Goal: Book appointment/travel/reservation

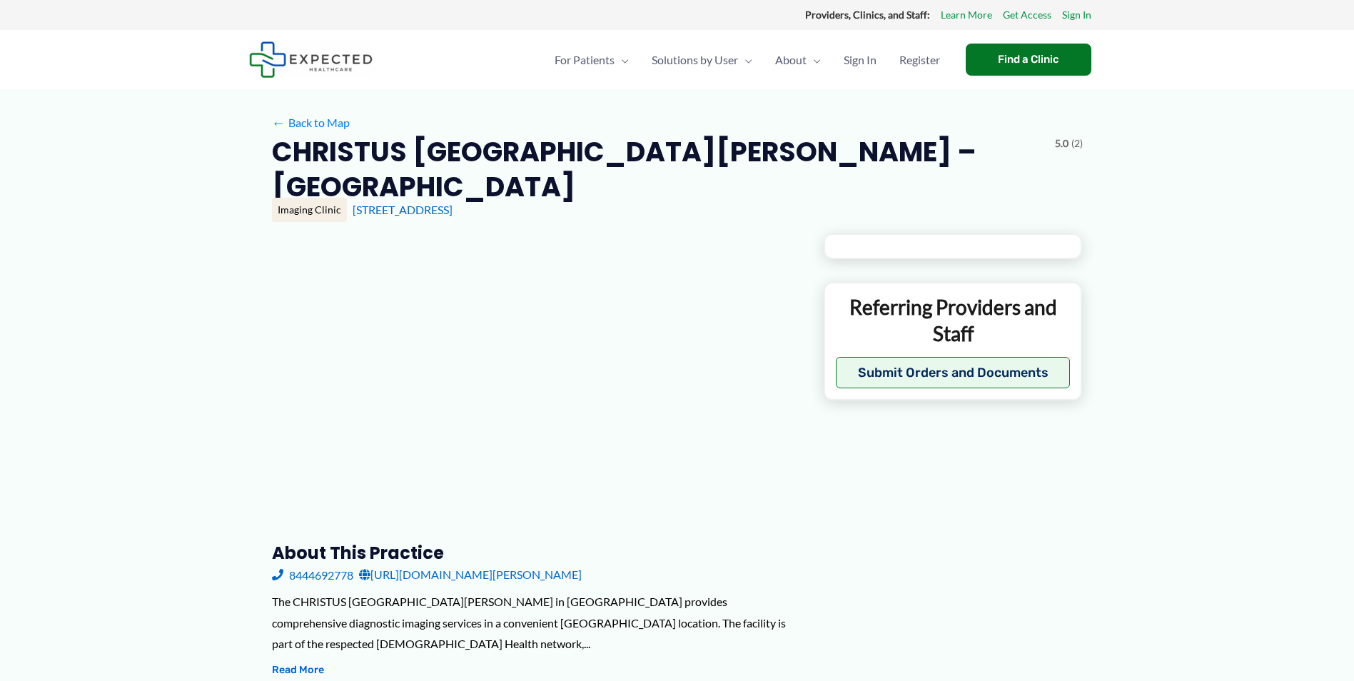
type input "**********"
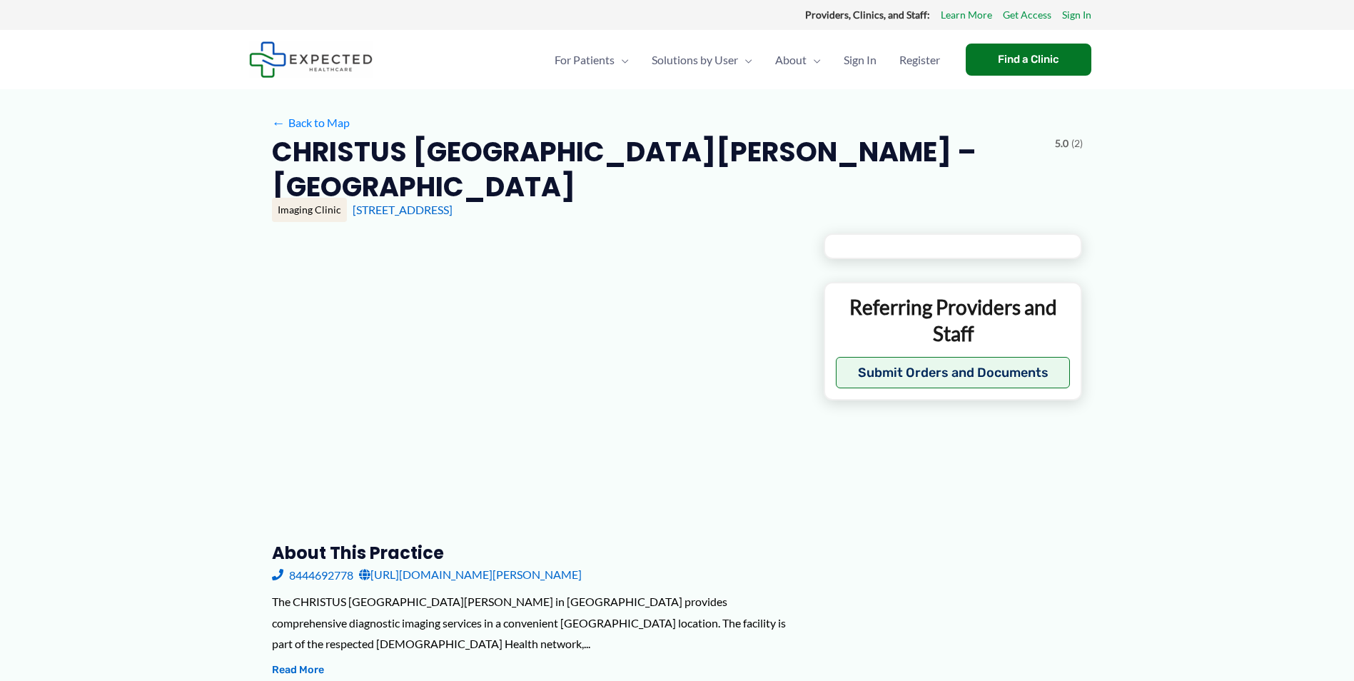
type input "**********"
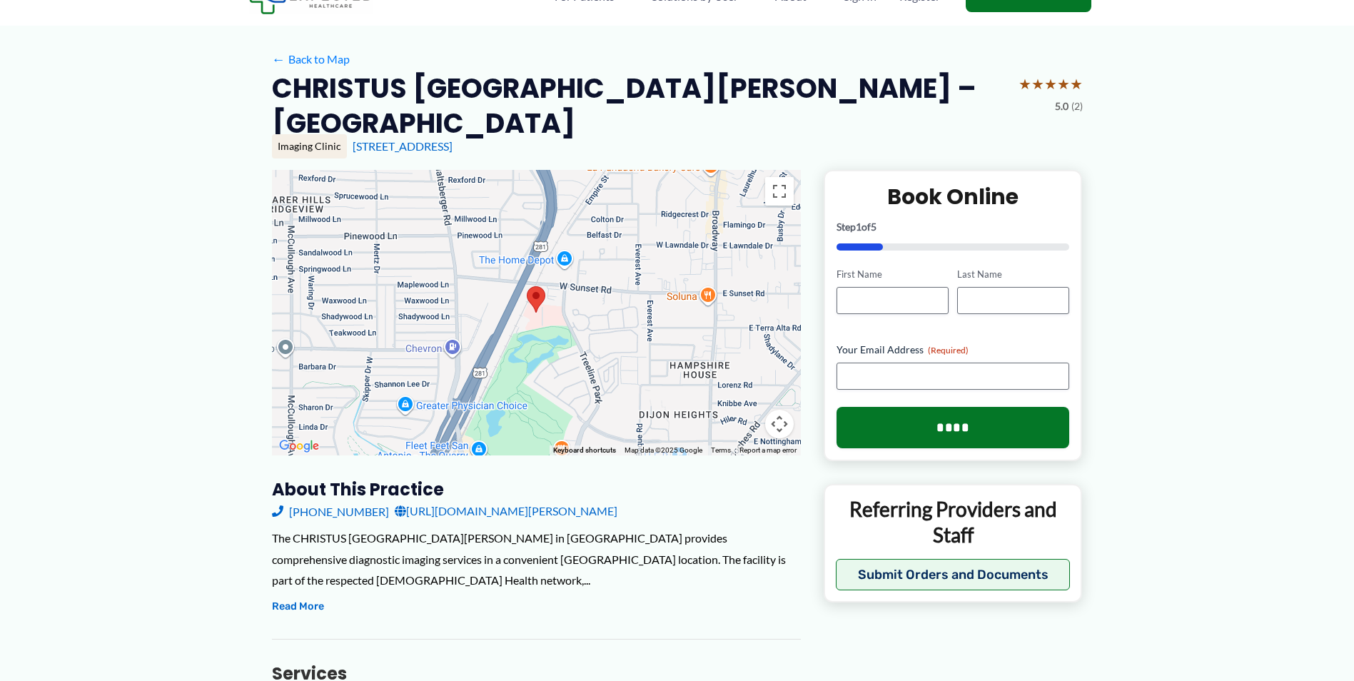
scroll to position [71, 0]
